Goal: Communication & Community: Share content

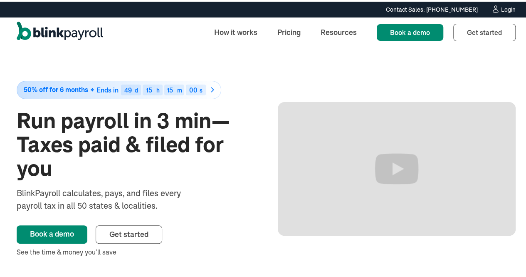
click at [509, 6] on div "Contact Sales: (315) 915-5645 Contact Sales: (315) 915-5645 Login" at bounding box center [266, 7] width 533 height 9
click at [502, 5] on div "Login" at bounding box center [508, 8] width 15 height 6
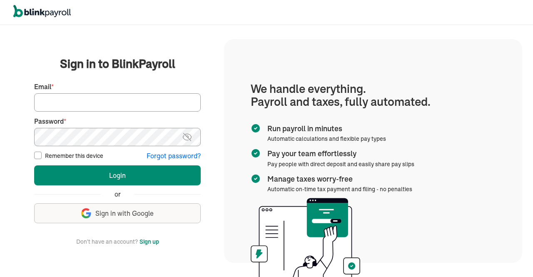
click at [129, 103] on input "Email *" at bounding box center [117, 102] width 166 height 18
type input "[EMAIL_ADDRESS][DOMAIN_NAME]"
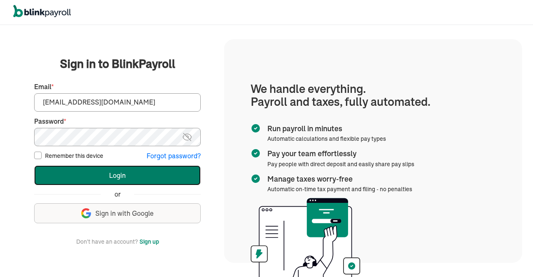
click at [139, 176] on button "Login" at bounding box center [117, 175] width 166 height 20
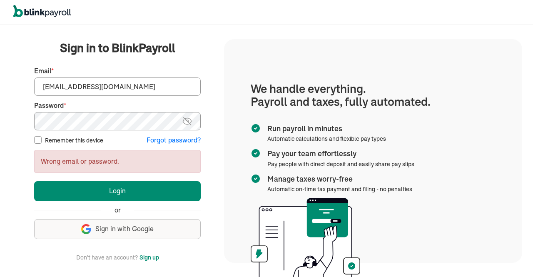
click at [191, 122] on img at bounding box center [187, 121] width 10 height 10
click at [34, 181] on button "Login" at bounding box center [117, 191] width 166 height 20
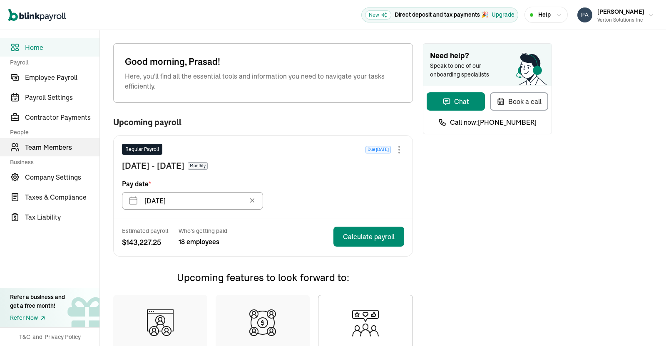
click at [46, 146] on span "Team Members" at bounding box center [62, 147] width 74 height 10
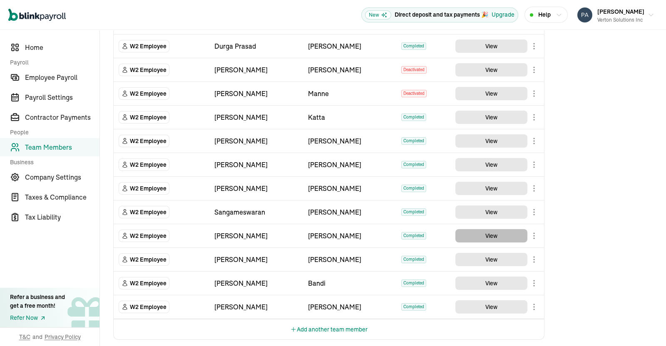
click at [482, 232] on button "View" at bounding box center [491, 235] width 72 height 13
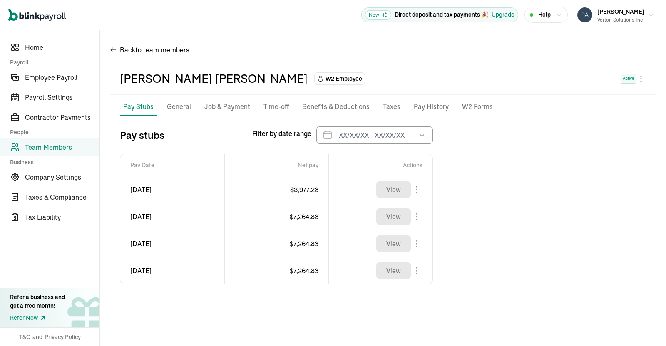
click at [216, 109] on p "Job & Payment" at bounding box center [227, 107] width 46 height 11
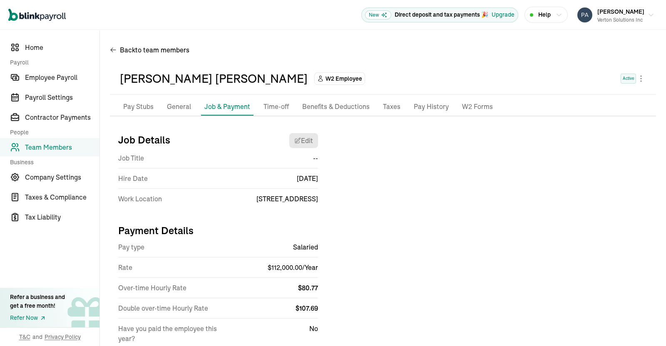
click at [391, 107] on p "Taxes" at bounding box center [391, 107] width 17 height 11
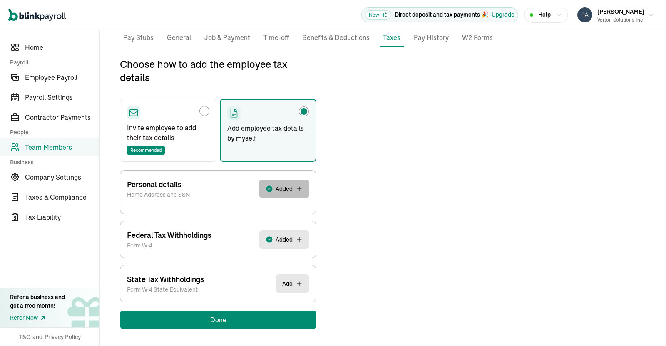
click at [278, 195] on button "Added" at bounding box center [284, 189] width 50 height 18
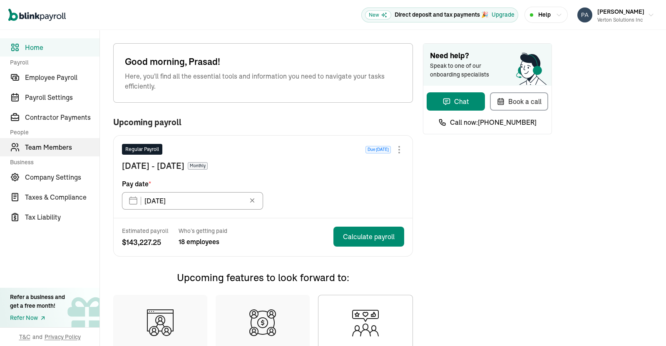
click at [46, 146] on span "Team Members" at bounding box center [62, 147] width 74 height 10
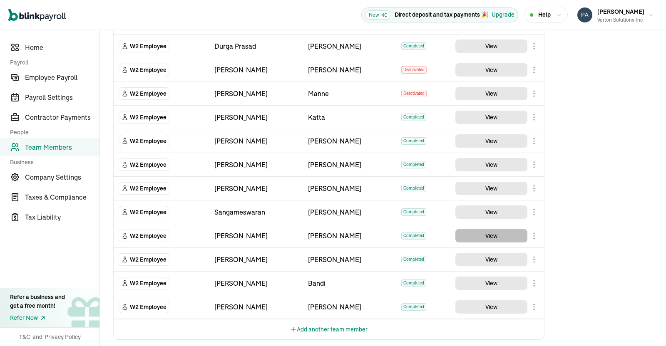
click at [482, 232] on button "View" at bounding box center [491, 235] width 72 height 13
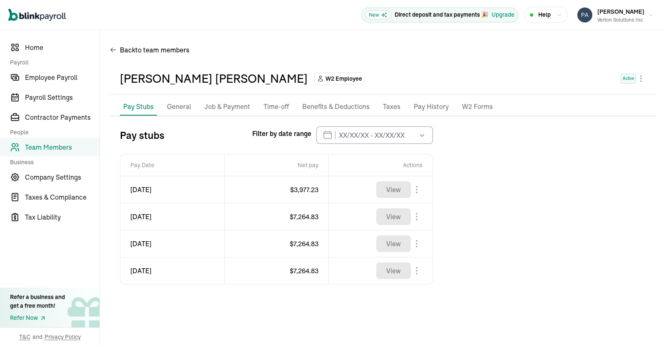
click at [216, 109] on p "Job & Payment" at bounding box center [227, 107] width 46 height 11
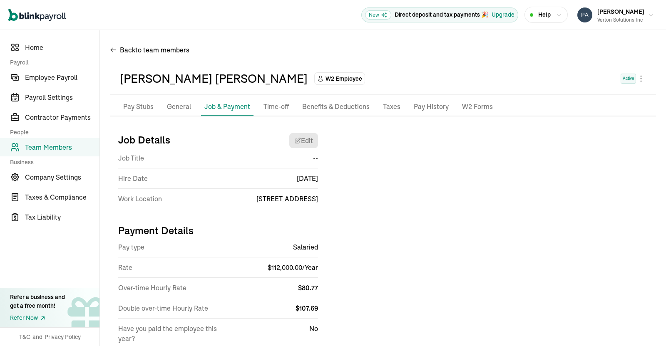
click at [391, 107] on p "Taxes" at bounding box center [391, 107] width 17 height 11
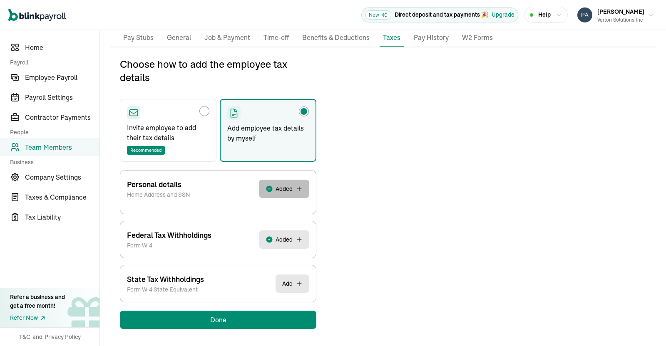
click at [278, 195] on button "Added" at bounding box center [284, 189] width 50 height 18
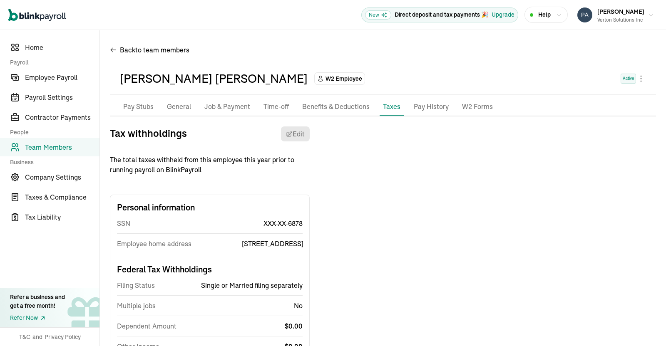
scroll to position [98, 0]
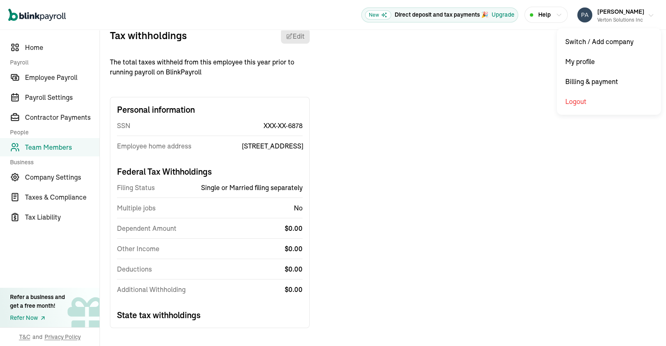
click at [647, 14] on icon "button" at bounding box center [650, 15] width 7 height 7
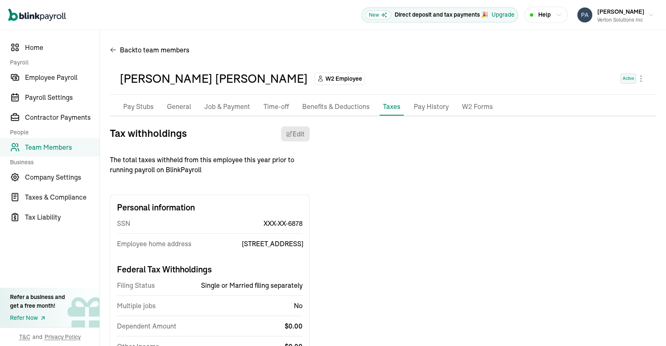
scroll to position [98, 0]
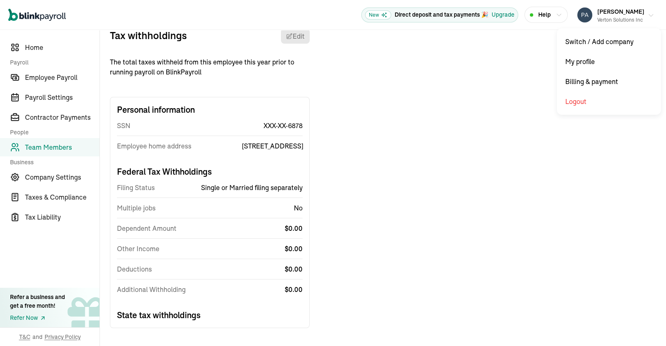
click at [647, 14] on icon "button" at bounding box center [650, 15] width 7 height 7
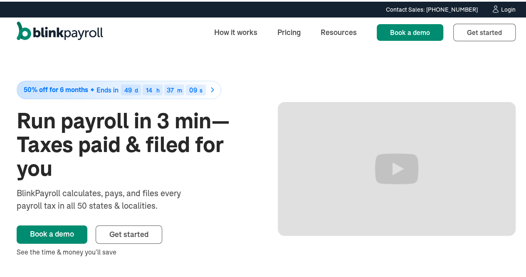
click at [504, 8] on div "Login" at bounding box center [508, 8] width 15 height 6
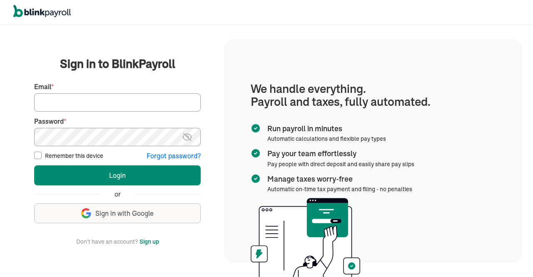
click at [190, 106] on input "Email *" at bounding box center [117, 102] width 166 height 18
type input "h"
type input "[EMAIL_ADDRESS][DOMAIN_NAME]"
click at [188, 135] on img at bounding box center [187, 137] width 10 height 10
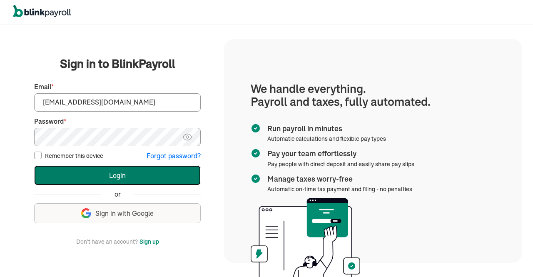
click at [117, 176] on button "Login" at bounding box center [117, 175] width 166 height 20
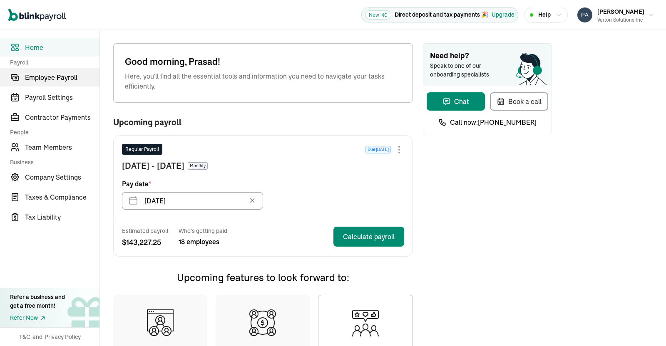
click at [35, 74] on span "Employee Payroll" at bounding box center [62, 77] width 74 height 10
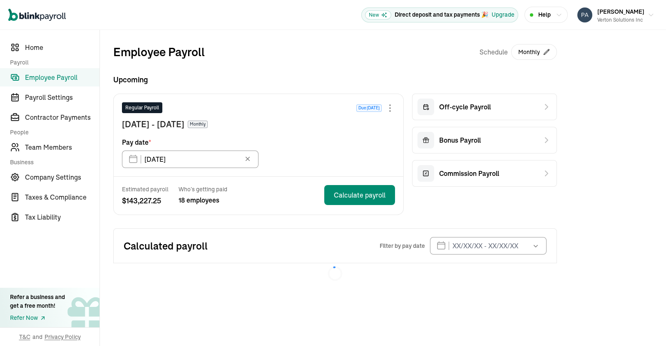
click at [665, 138] on div "Employee Payroll Schedule Monthly Upcoming Regular Payroll Due [DATE] [DATE] - …" at bounding box center [383, 164] width 566 height 268
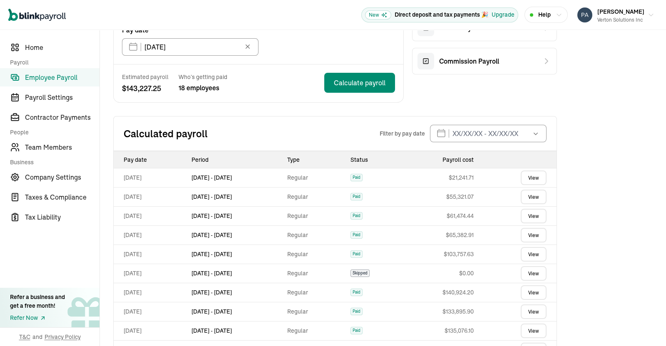
scroll to position [113, 0]
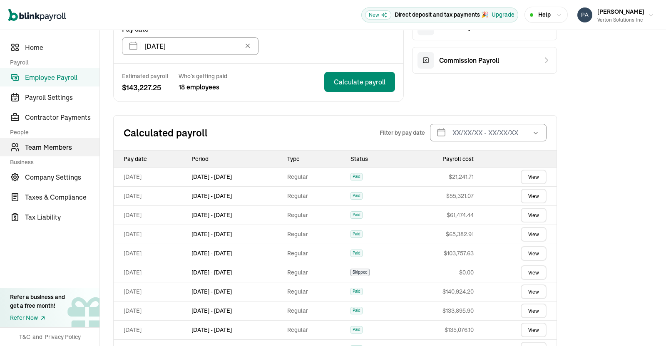
click at [50, 146] on span "Team Members" at bounding box center [62, 147] width 74 height 10
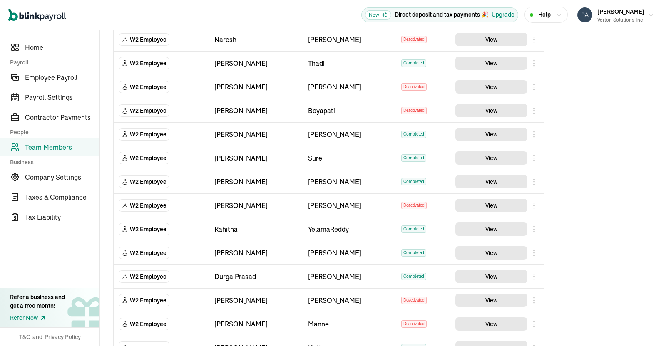
scroll to position [126, 0]
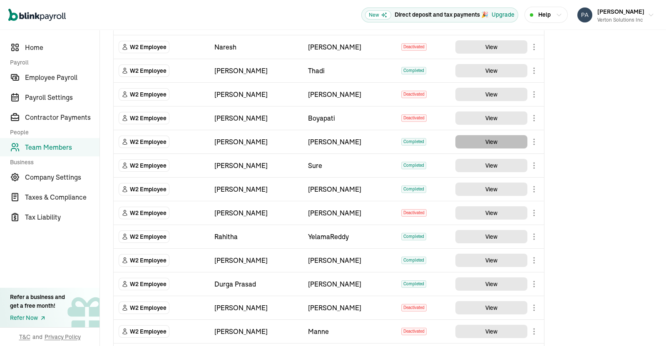
click at [481, 141] on button "View" at bounding box center [491, 141] width 72 height 13
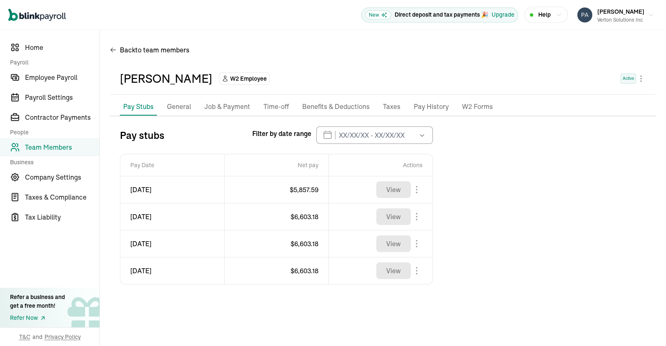
click at [424, 134] on icon "button" at bounding box center [422, 135] width 8 height 8
click at [496, 180] on div "Pay stubs Filter by date range [DATE] Mon Tue Wed Thu Fri Sat Sun 28 29 30 31 1…" at bounding box center [383, 205] width 546 height 158
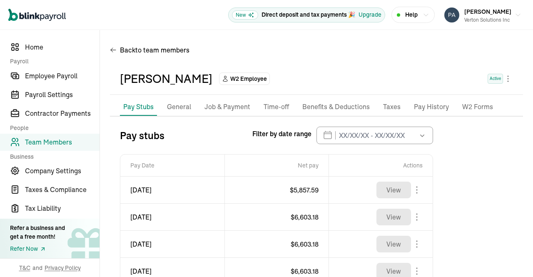
click at [419, 134] on icon "button" at bounding box center [422, 135] width 8 height 8
click at [480, 192] on div "Pay stubs Filter by date range [DATE] Mon Tue Wed Thu Fri Sat Sun 28 29 30 31 1…" at bounding box center [316, 205] width 413 height 158
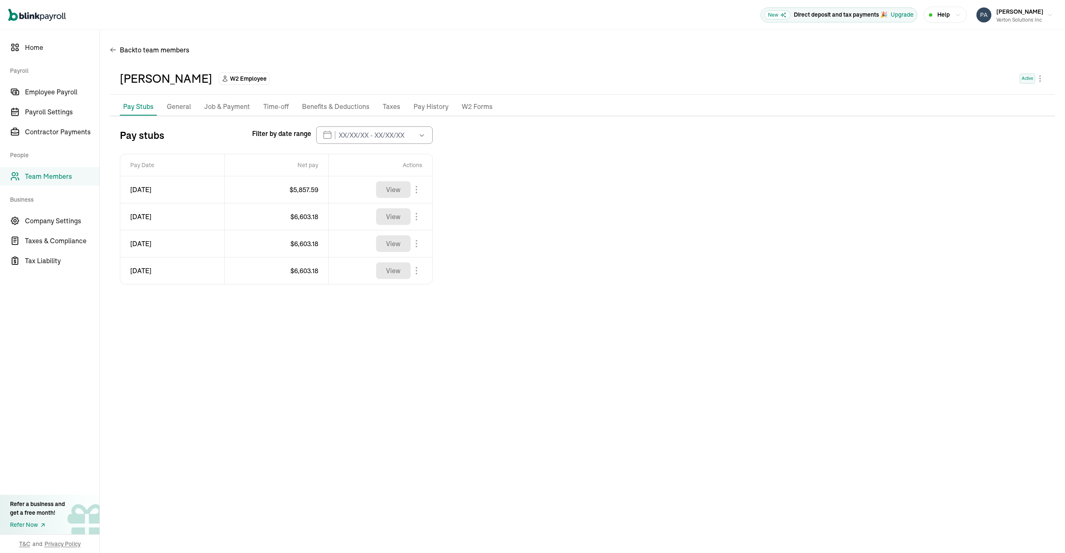
click at [414, 131] on button "button" at bounding box center [420, 134] width 23 height 17
click at [641, 253] on div "Pay stubs Filter by date range Aug 2025 Mon Tue Wed Thu Fri Sat Sun 28 29 30 31…" at bounding box center [582, 205] width 945 height 158
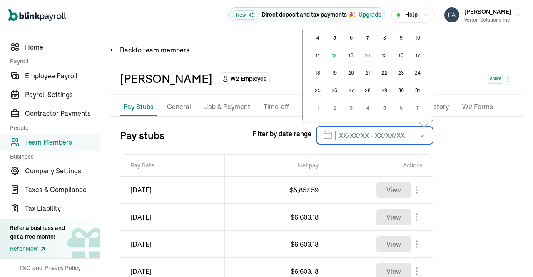
click at [334, 141] on input "text" at bounding box center [374, 134] width 117 height 17
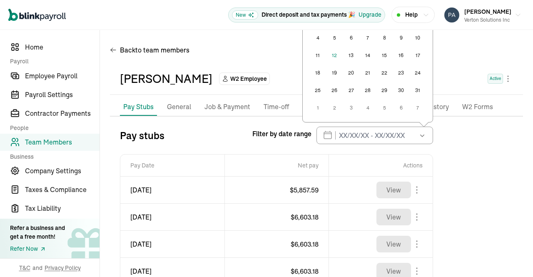
click at [320, 40] on button "4" at bounding box center [317, 38] width 17 height 17
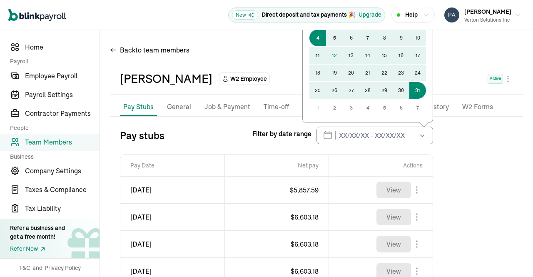
click at [416, 89] on button "31" at bounding box center [417, 90] width 17 height 17
type input "08/04/2025 - 08/31/2025"
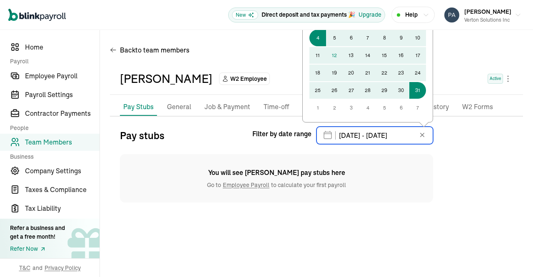
click at [352, 135] on input "08/04/2025 - 08/31/2025" at bounding box center [374, 134] width 117 height 17
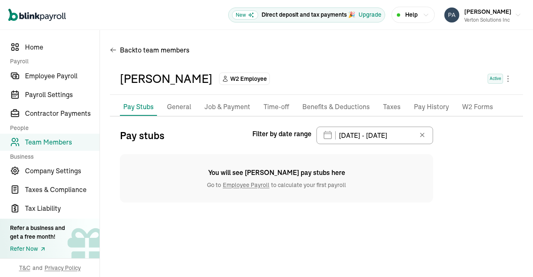
click at [457, 162] on div "Pay stubs Filter by date range 08/04/2025 - 08/31/2025 Aug 2025 Mon Tue Wed Thu…" at bounding box center [316, 164] width 413 height 76
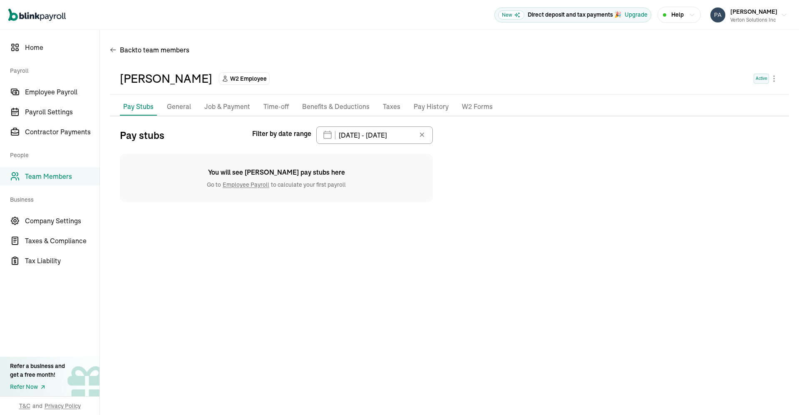
click at [423, 136] on icon at bounding box center [422, 135] width 8 height 8
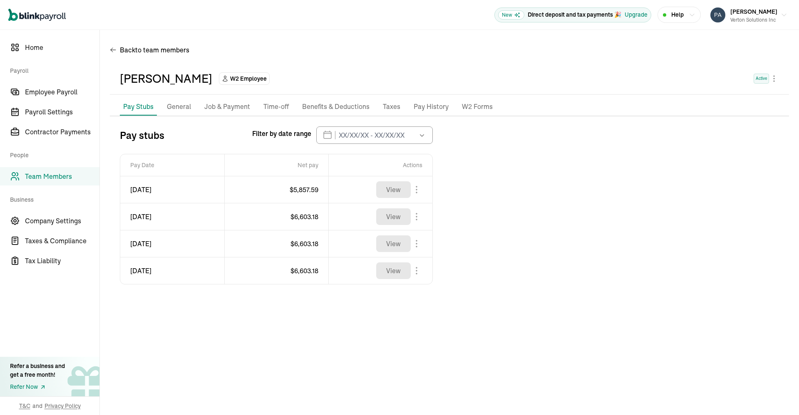
click at [423, 136] on icon "button" at bounding box center [422, 135] width 8 height 8
click at [319, 37] on button "4" at bounding box center [317, 38] width 17 height 17
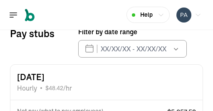
scroll to position [94, 0]
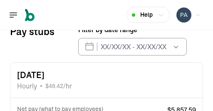
click at [172, 48] on icon "button" at bounding box center [176, 46] width 8 height 8
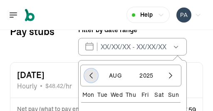
click at [90, 74] on icon "button" at bounding box center [91, 75] width 8 height 8
click at [90, 73] on icon "button" at bounding box center [91, 75] width 2 height 5
click at [87, 73] on icon "button" at bounding box center [91, 75] width 8 height 8
click at [87, 72] on icon "button" at bounding box center [91, 75] width 8 height 8
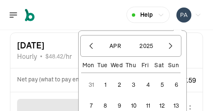
click at [99, 84] on button "1" at bounding box center [105, 84] width 20 height 20
type input "04/01/2025 - 08/04/2025"
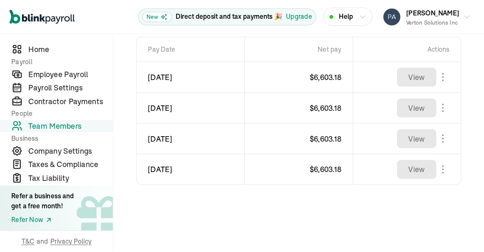
scroll to position [92, 0]
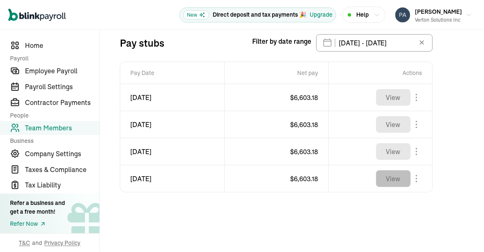
click at [401, 180] on button "View" at bounding box center [393, 178] width 35 height 17
click at [385, 180] on button "View" at bounding box center [393, 178] width 35 height 17
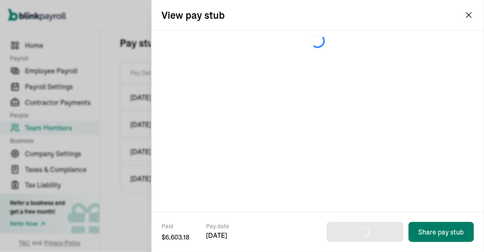
click at [430, 233] on button "Share pay stub" at bounding box center [441, 232] width 65 height 20
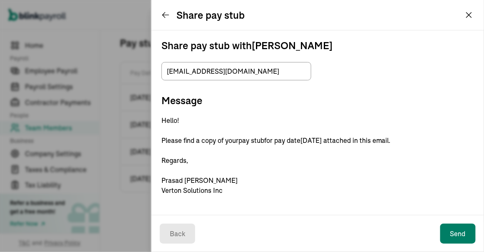
click at [452, 238] on button "Send" at bounding box center [457, 233] width 35 height 20
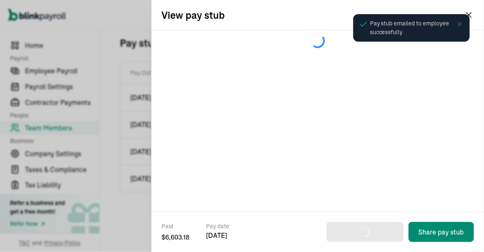
click at [471, 15] on div "Pay stub emailed to employee successfully" at bounding box center [412, 28] width 122 height 32
click at [459, 24] on icon at bounding box center [459, 24] width 7 height 7
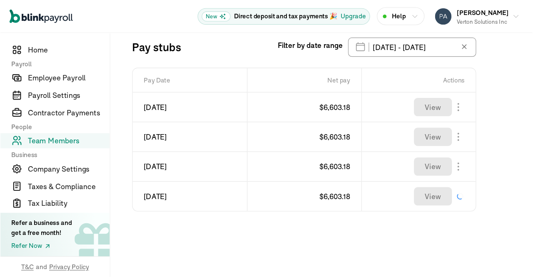
scroll to position [0, 0]
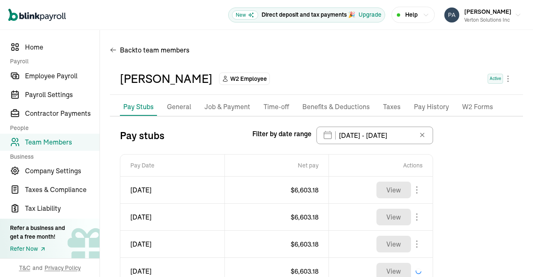
click at [430, 61] on div "Back to team members" at bounding box center [316, 51] width 413 height 23
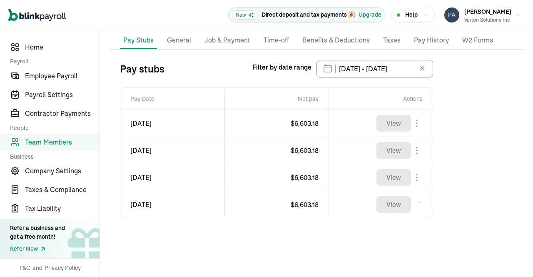
scroll to position [68, 0]
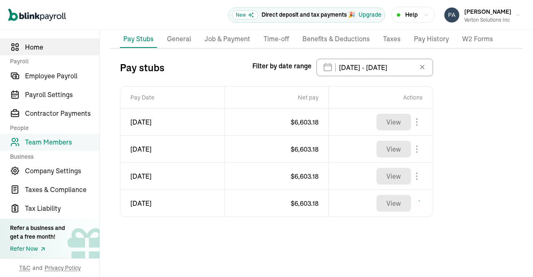
click at [44, 50] on span "Home" at bounding box center [62, 47] width 74 height 10
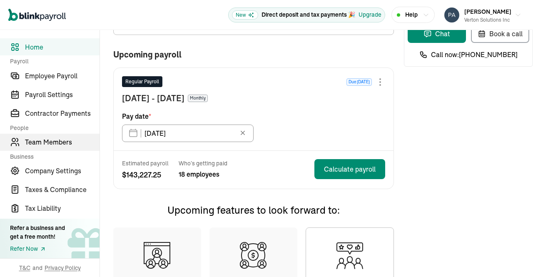
click at [58, 142] on span "Team Members" at bounding box center [62, 142] width 74 height 10
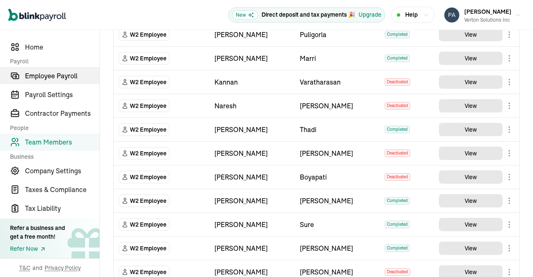
click at [52, 73] on span "Employee Payroll" at bounding box center [62, 76] width 74 height 10
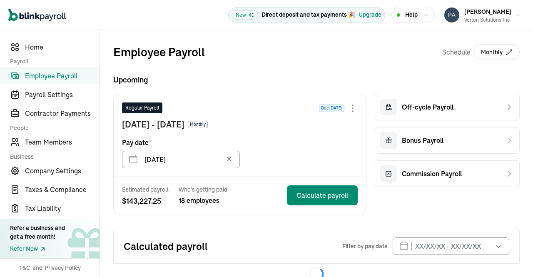
scroll to position [20, 0]
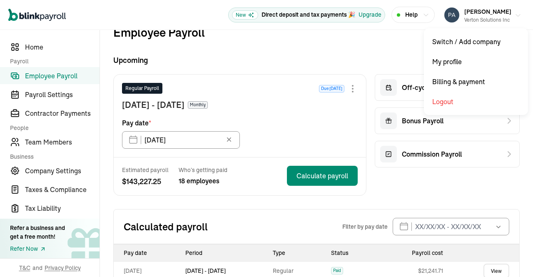
click at [514, 15] on icon "button" at bounding box center [517, 15] width 7 height 7
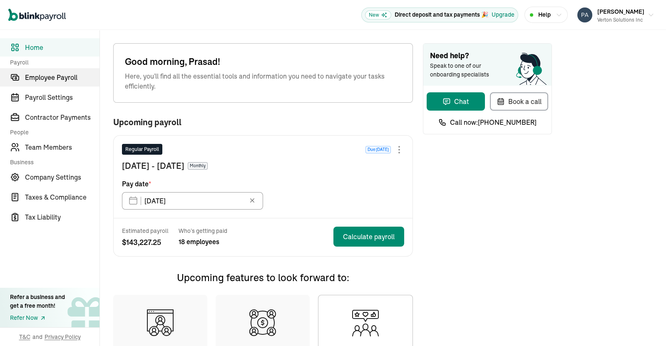
click at [35, 74] on span "Employee Payroll" at bounding box center [62, 77] width 74 height 10
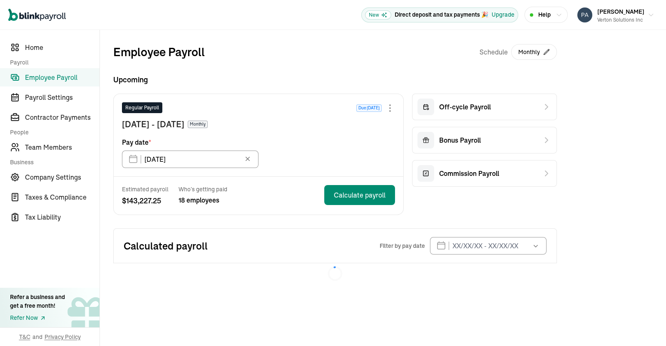
click at [665, 138] on div "Employee Payroll Schedule Monthly Upcoming Regular Payroll Due [DATE] [DATE] - …" at bounding box center [383, 164] width 566 height 268
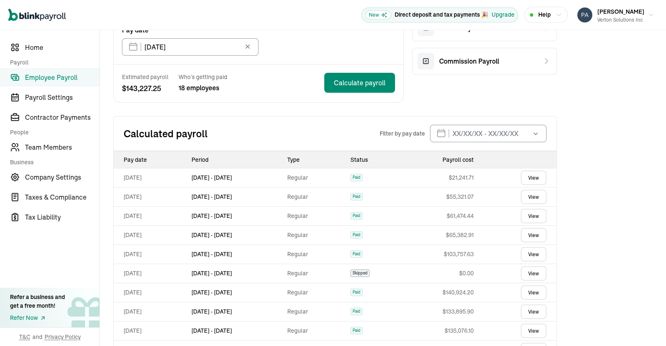
scroll to position [113, 0]
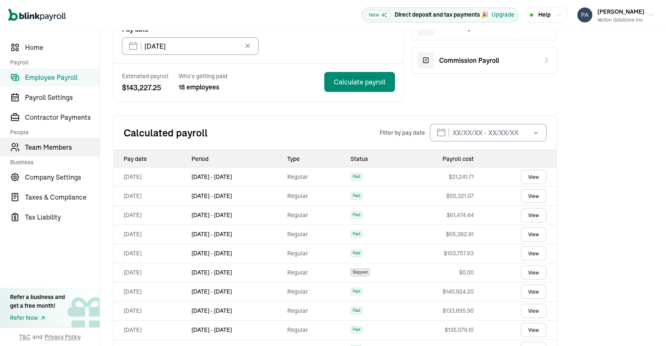
click at [50, 146] on span "Team Members" at bounding box center [62, 147] width 74 height 10
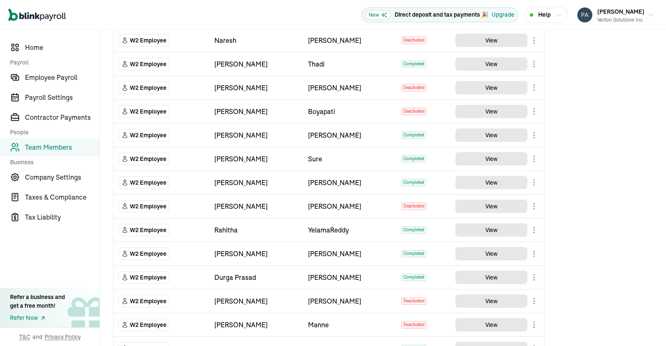
scroll to position [126, 0]
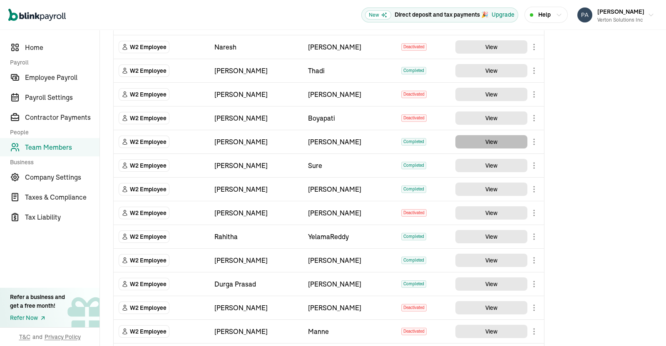
click at [481, 141] on button "View" at bounding box center [491, 141] width 72 height 13
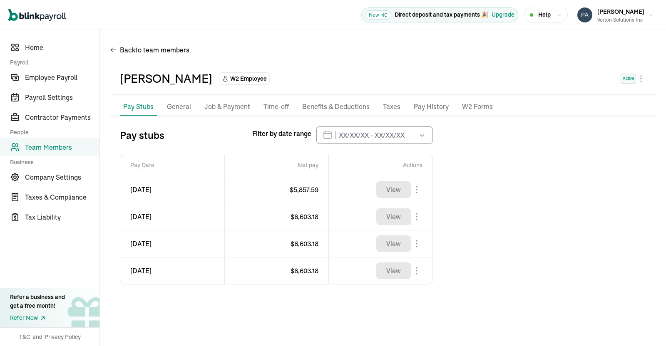
click at [424, 134] on icon "button" at bounding box center [422, 135] width 8 height 8
click at [496, 180] on div "Pay stubs Filter by date range Aug 2025 Mon Tue Wed Thu Fri Sat Sun 28 29 30 31…" at bounding box center [383, 205] width 546 height 158
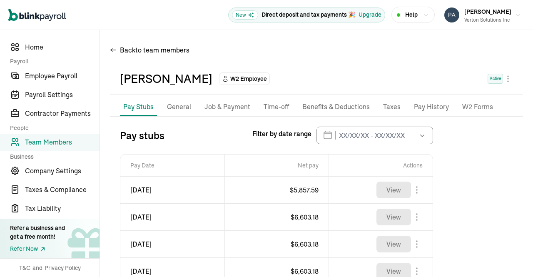
click at [419, 134] on icon "button" at bounding box center [422, 135] width 8 height 8
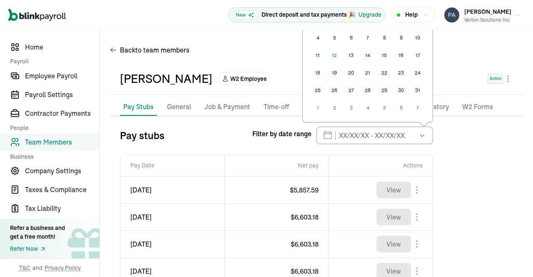
click at [480, 192] on div "Pay stubs Filter by date range Aug 2025 Mon Tue Wed Thu Fri Sat Sun 28 29 30 31…" at bounding box center [316, 205] width 413 height 158
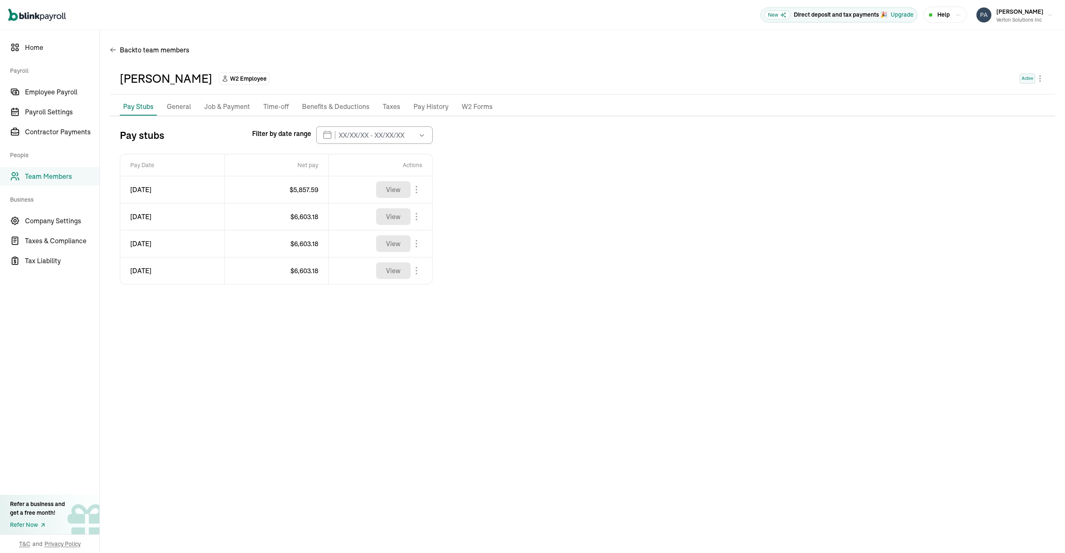
click at [414, 131] on button "button" at bounding box center [420, 134] width 23 height 17
click at [641, 253] on div "Pay stubs Filter by date range Aug 2025 Mon Tue Wed Thu Fri Sat Sun 28 29 30 31…" at bounding box center [582, 205] width 945 height 158
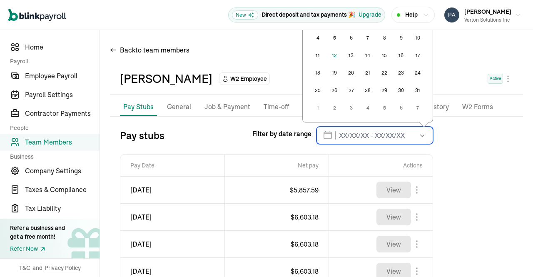
click at [334, 141] on input "text" at bounding box center [374, 134] width 117 height 17
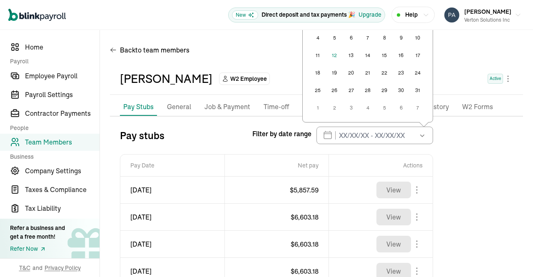
click at [320, 40] on button "4" at bounding box center [317, 38] width 17 height 17
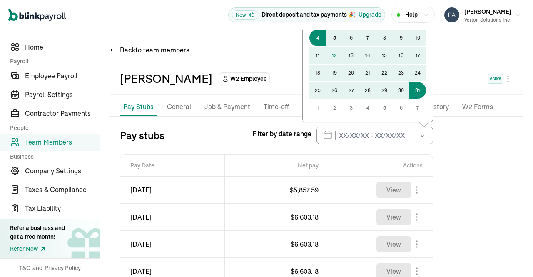
click at [416, 89] on button "31" at bounding box center [417, 90] width 17 height 17
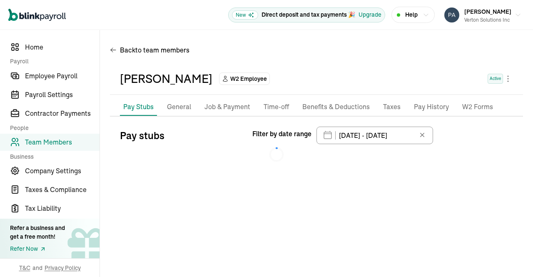
type input "08/04/2025 - 08/31/2025"
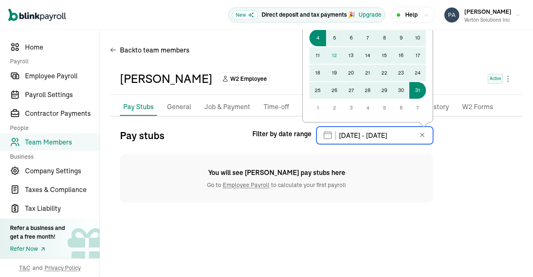
click at [352, 135] on input "08/04/2025 - 08/31/2025" at bounding box center [374, 134] width 117 height 17
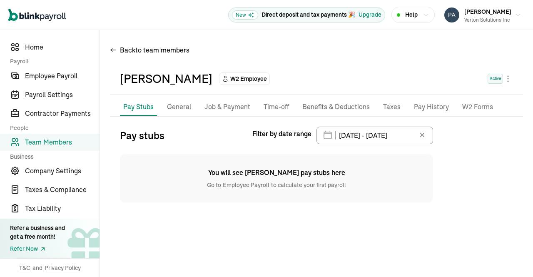
click at [457, 162] on div "Pay stubs Filter by date range 08/04/2025 - 08/31/2025 Aug 2025 Mon Tue Wed Thu…" at bounding box center [316, 164] width 413 height 76
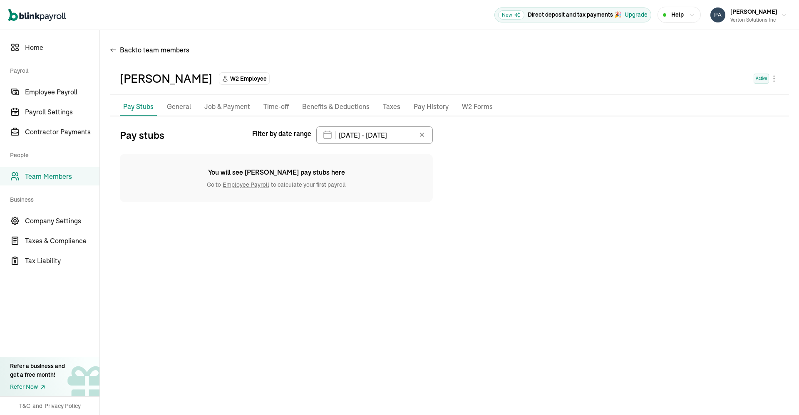
click at [423, 136] on icon at bounding box center [422, 135] width 8 height 8
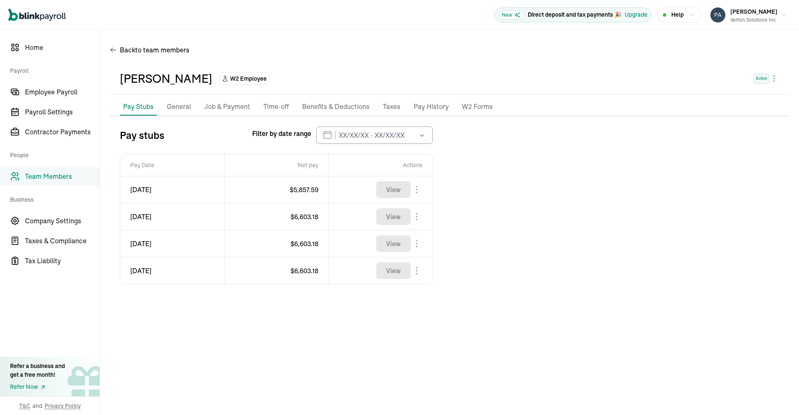
click at [423, 136] on icon "button" at bounding box center [422, 135] width 8 height 8
click at [319, 37] on button "4" at bounding box center [317, 38] width 17 height 17
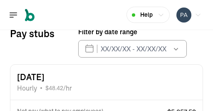
scroll to position [94, 0]
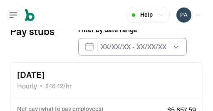
click at [172, 48] on icon "button" at bounding box center [176, 46] width 8 height 8
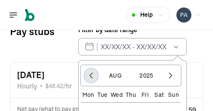
click at [90, 74] on icon "button" at bounding box center [91, 75] width 8 height 8
click at [90, 73] on icon "button" at bounding box center [91, 75] width 2 height 5
click at [87, 73] on icon "button" at bounding box center [91, 75] width 8 height 8
click at [87, 72] on icon "button" at bounding box center [91, 75] width 8 height 8
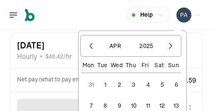
click at [99, 84] on button "1" at bounding box center [105, 84] width 20 height 20
type input "04/01/2025 - 08/04/2025"
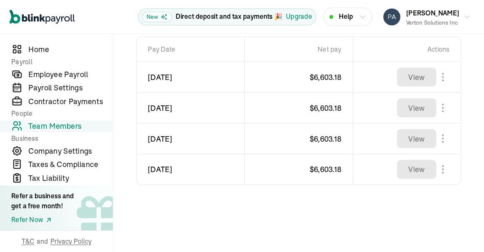
scroll to position [92, 0]
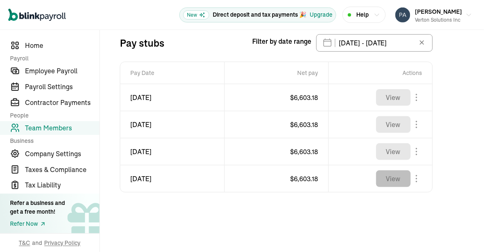
click at [401, 180] on button "View" at bounding box center [393, 178] width 35 height 17
click at [385, 180] on button "View" at bounding box center [393, 178] width 35 height 17
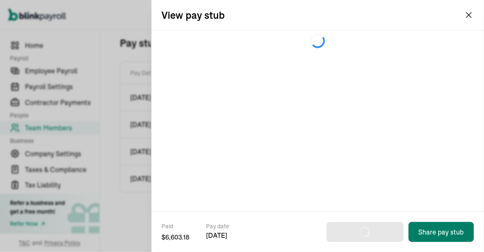
click at [430, 233] on button "Share pay stub" at bounding box center [441, 232] width 65 height 20
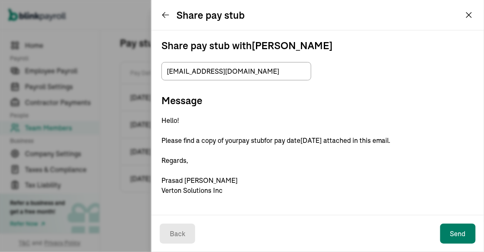
click at [452, 238] on button "Send" at bounding box center [457, 233] width 35 height 20
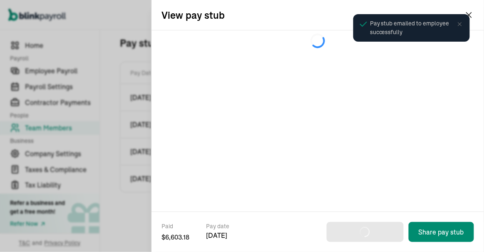
click at [471, 15] on div "Pay stub emailed to employee successfully" at bounding box center [412, 28] width 122 height 32
click at [459, 24] on icon at bounding box center [459, 24] width 7 height 7
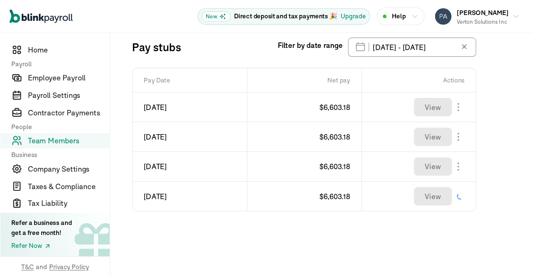
scroll to position [0, 0]
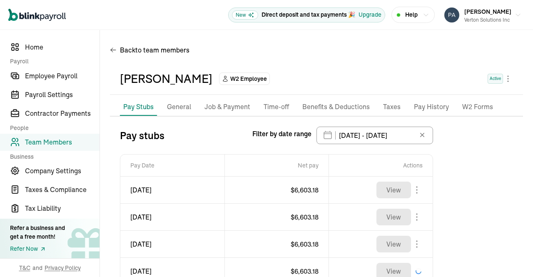
click at [430, 61] on div "Back to team members" at bounding box center [316, 51] width 413 height 23
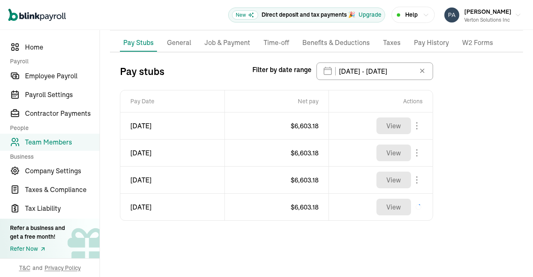
scroll to position [68, 0]
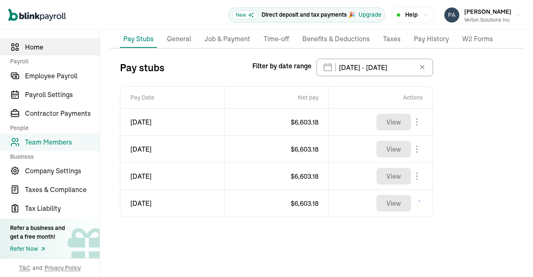
click at [44, 50] on span "Home" at bounding box center [62, 47] width 74 height 10
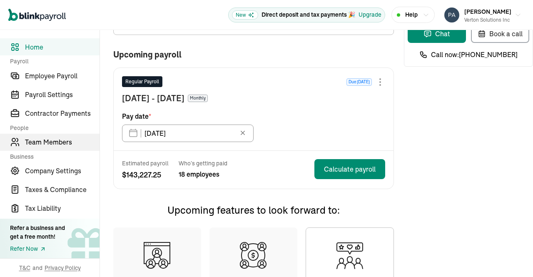
click at [58, 142] on span "Team Members" at bounding box center [62, 142] width 74 height 10
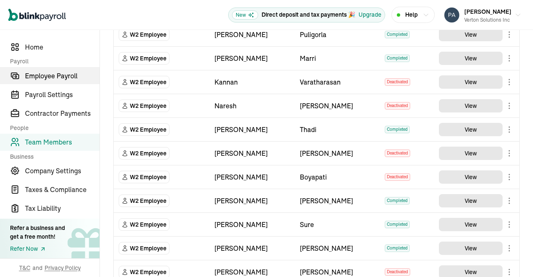
click at [52, 73] on span "Employee Payroll" at bounding box center [62, 76] width 74 height 10
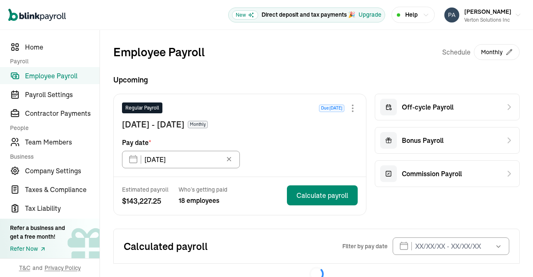
scroll to position [20, 0]
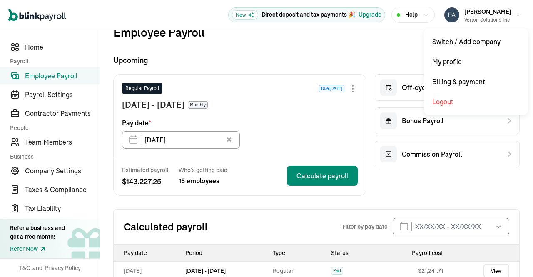
click at [514, 15] on icon "button" at bounding box center [517, 15] width 7 height 7
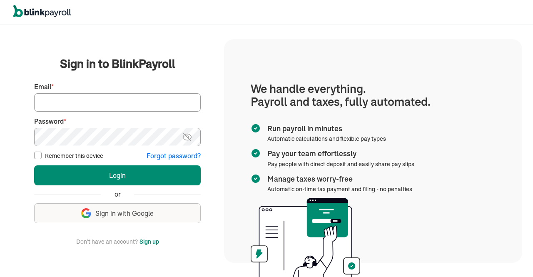
click at [298, 42] on section "We handle everything. Payroll and taxes, fully automated. Run payroll in minute…" at bounding box center [373, 150] width 298 height 223
